Goal: Complete application form

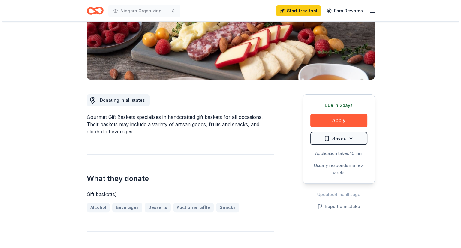
scroll to position [130, 0]
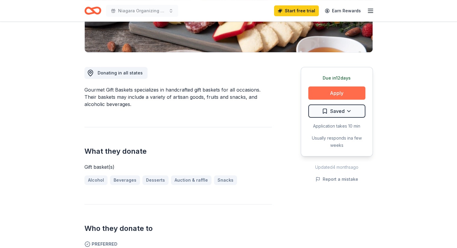
click at [340, 93] on button "Apply" at bounding box center [336, 92] width 57 height 13
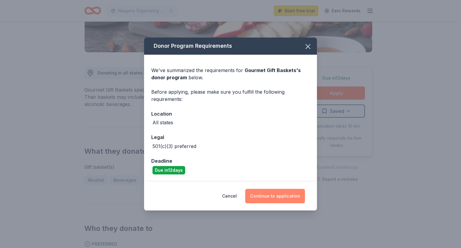
click at [263, 193] on button "Continue to application" at bounding box center [275, 196] width 60 height 14
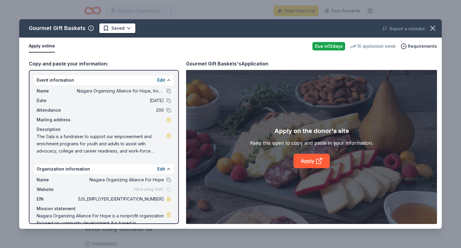
scroll to position [17, 0]
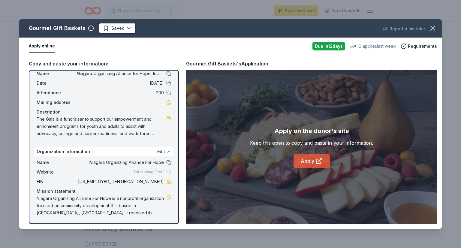
click at [315, 161] on link "Apply" at bounding box center [312, 161] width 36 height 14
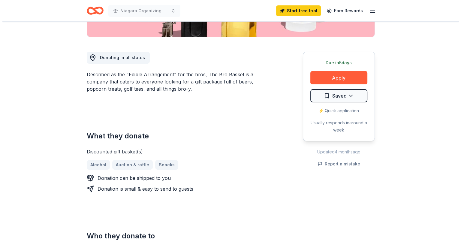
scroll to position [147, 0]
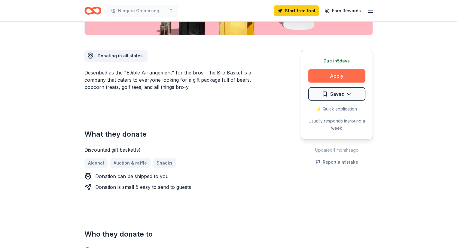
click at [335, 72] on button "Apply" at bounding box center [336, 75] width 57 height 13
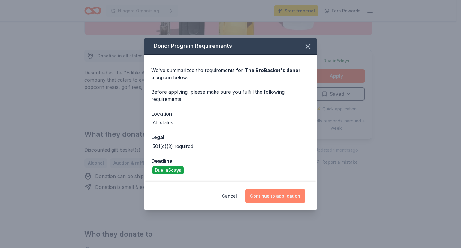
click at [288, 196] on button "Continue to application" at bounding box center [275, 196] width 60 height 14
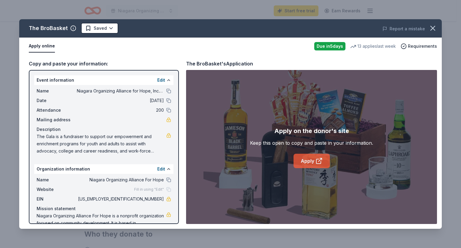
click at [310, 159] on link "Apply" at bounding box center [312, 161] width 36 height 14
click at [314, 157] on link "Apply" at bounding box center [312, 161] width 36 height 14
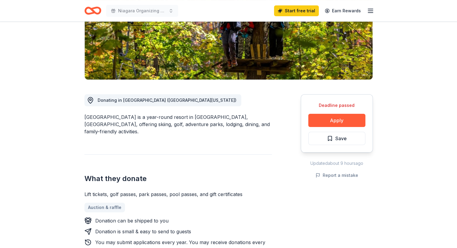
scroll to position [116, 0]
